Goal: Transaction & Acquisition: Download file/media

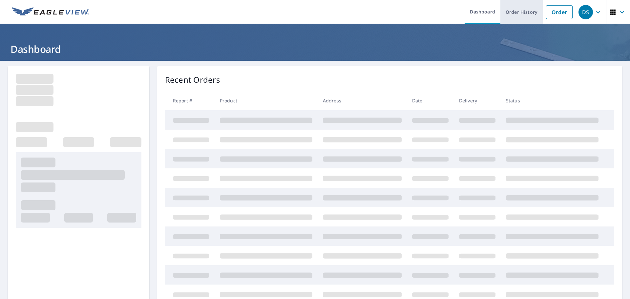
click at [519, 13] on link "Order History" at bounding box center [521, 12] width 42 height 24
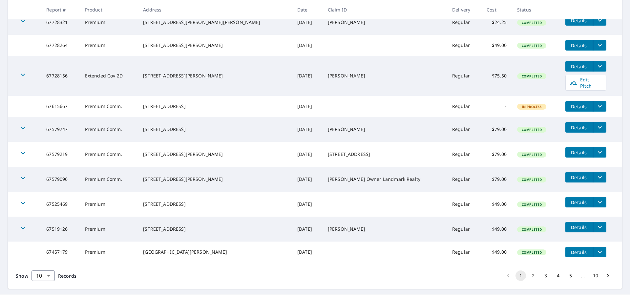
scroll to position [151, 0]
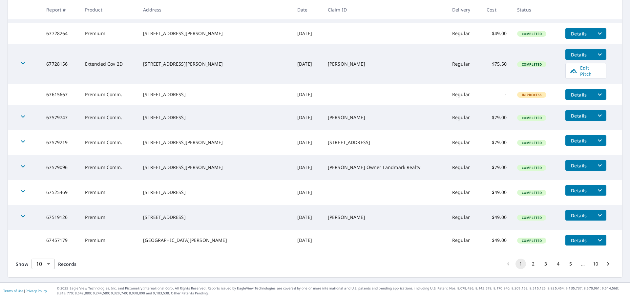
click at [48, 262] on body "DS DS Dashboard Order History Order DS Dashboard / Order History Order History …" at bounding box center [315, 149] width 630 height 299
click at [41, 260] on li "25" at bounding box center [42, 262] width 23 height 12
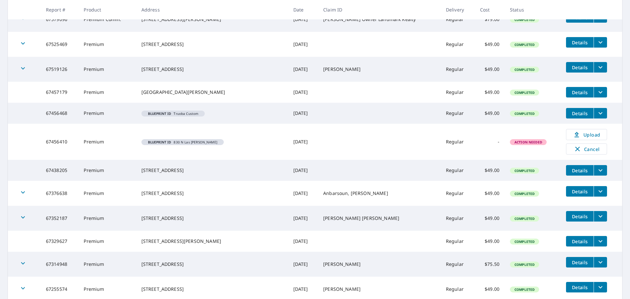
scroll to position [328, 0]
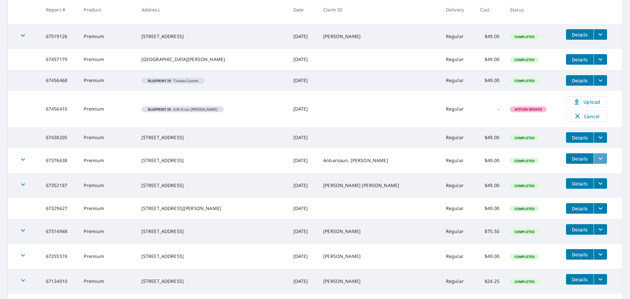
click at [597, 161] on icon "filesDropdownBtn-67376638" at bounding box center [601, 159] width 8 height 8
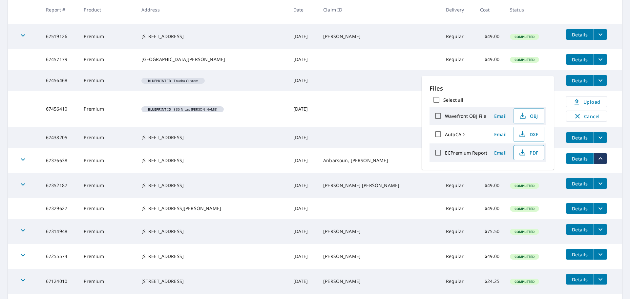
click at [530, 151] on span "PDF" at bounding box center [528, 153] width 21 height 8
click at [532, 149] on span "PDF" at bounding box center [528, 153] width 21 height 8
click at [532, 153] on span "PDF" at bounding box center [528, 153] width 21 height 8
